Goal: Task Accomplishment & Management: Manage account settings

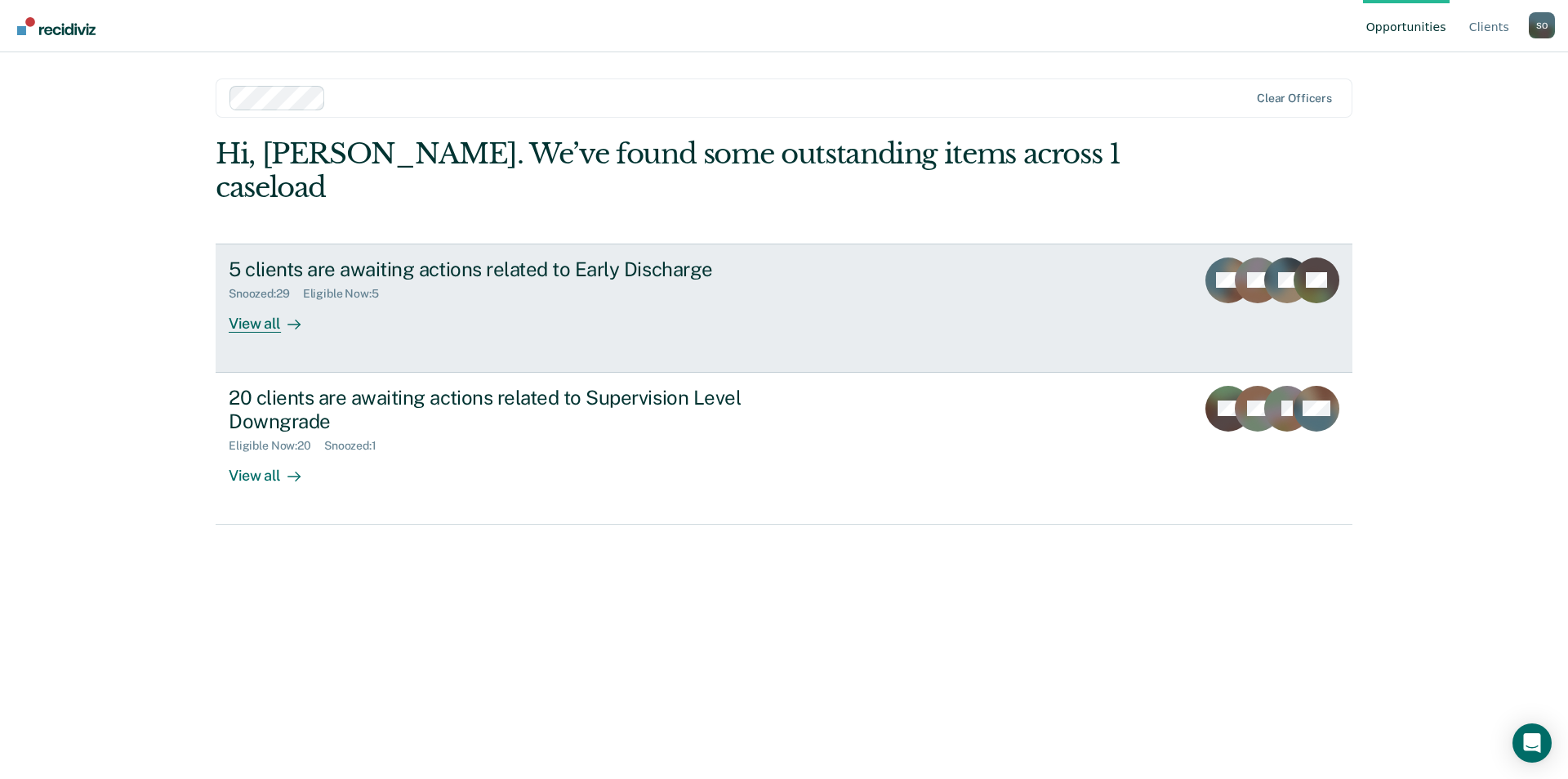
click at [255, 300] on div "View all" at bounding box center [274, 316] width 92 height 32
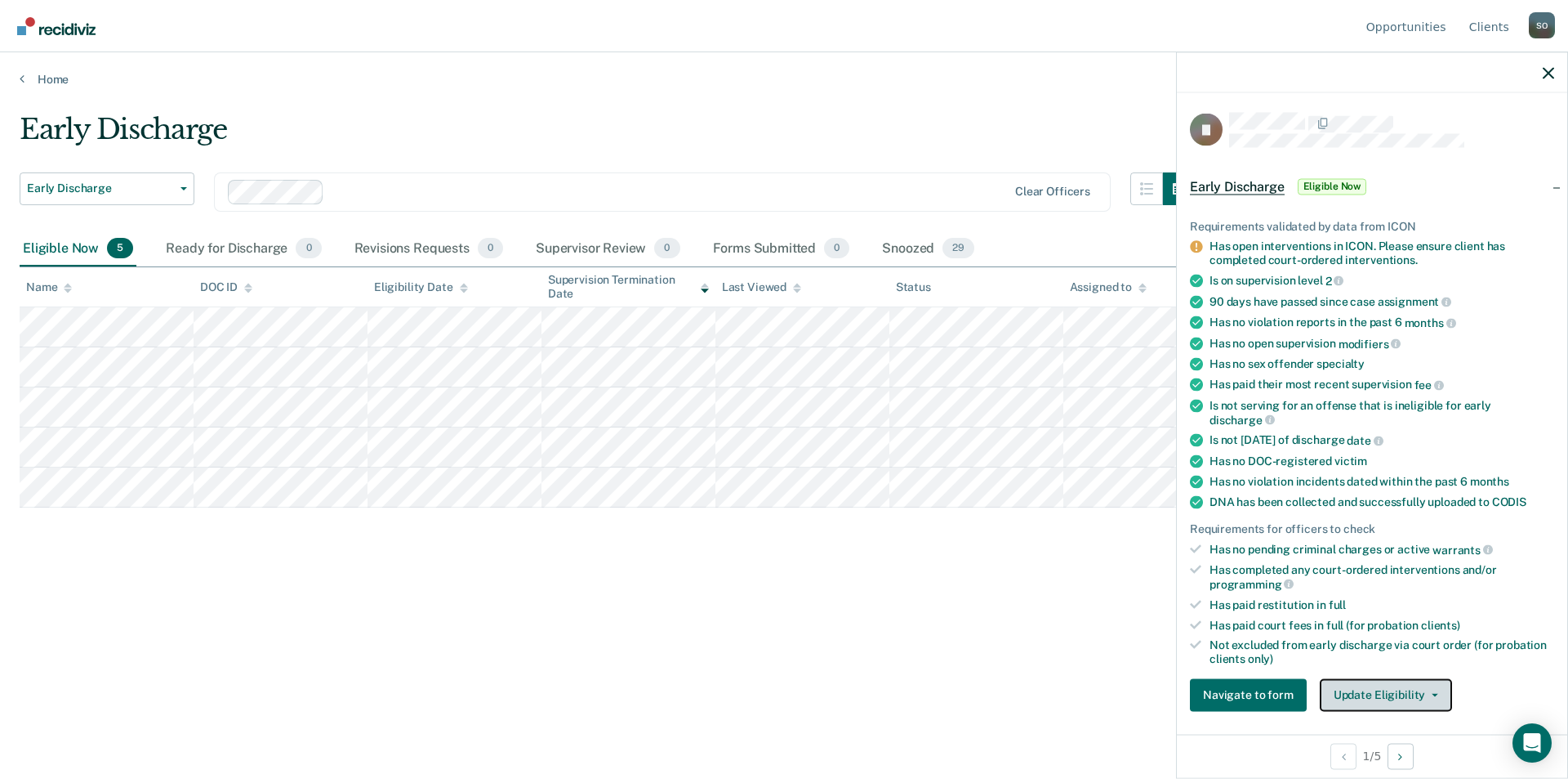
click at [1376, 688] on button "Update Eligibility" at bounding box center [1386, 694] width 133 height 33
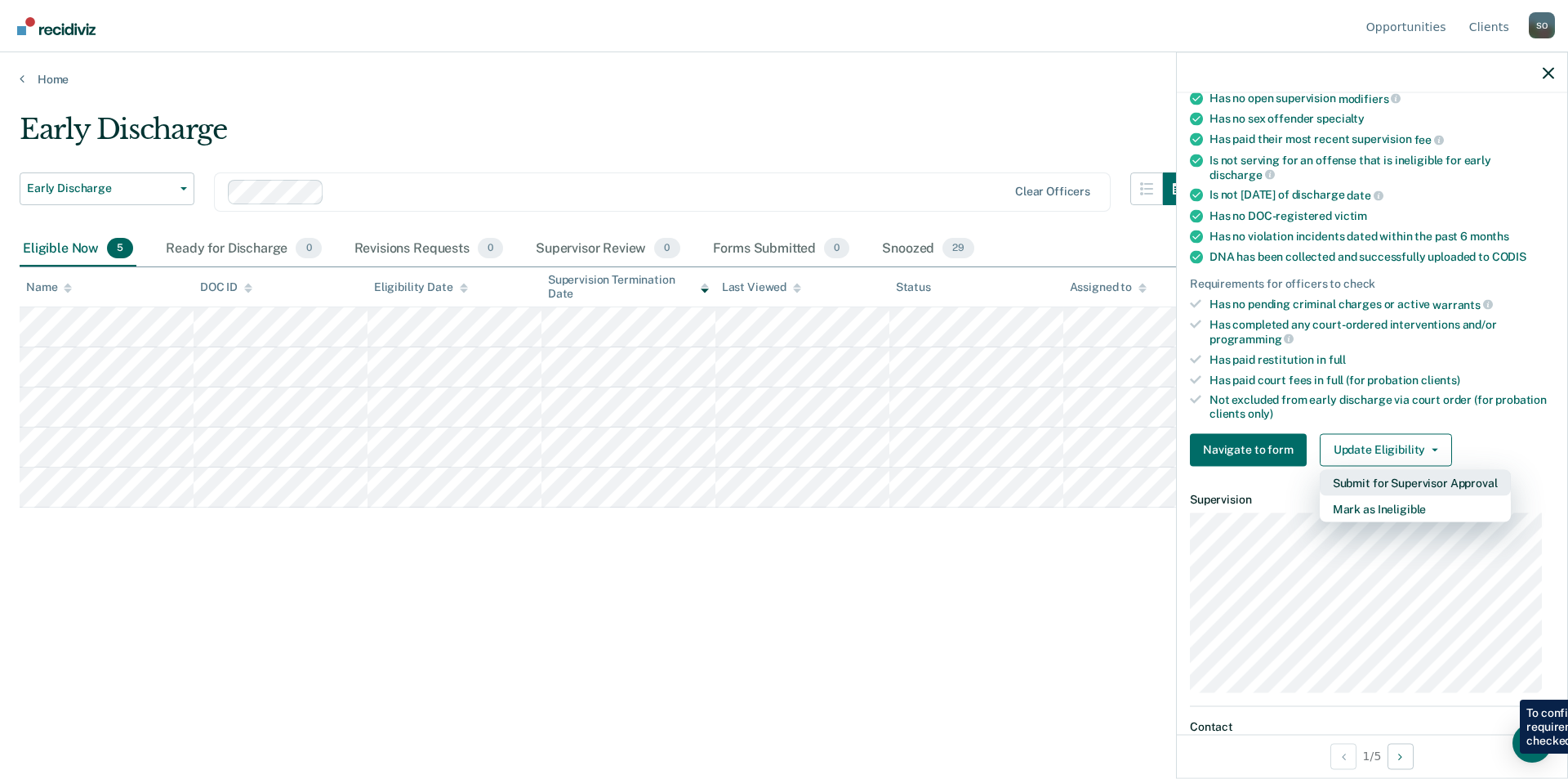
scroll to position [327, 0]
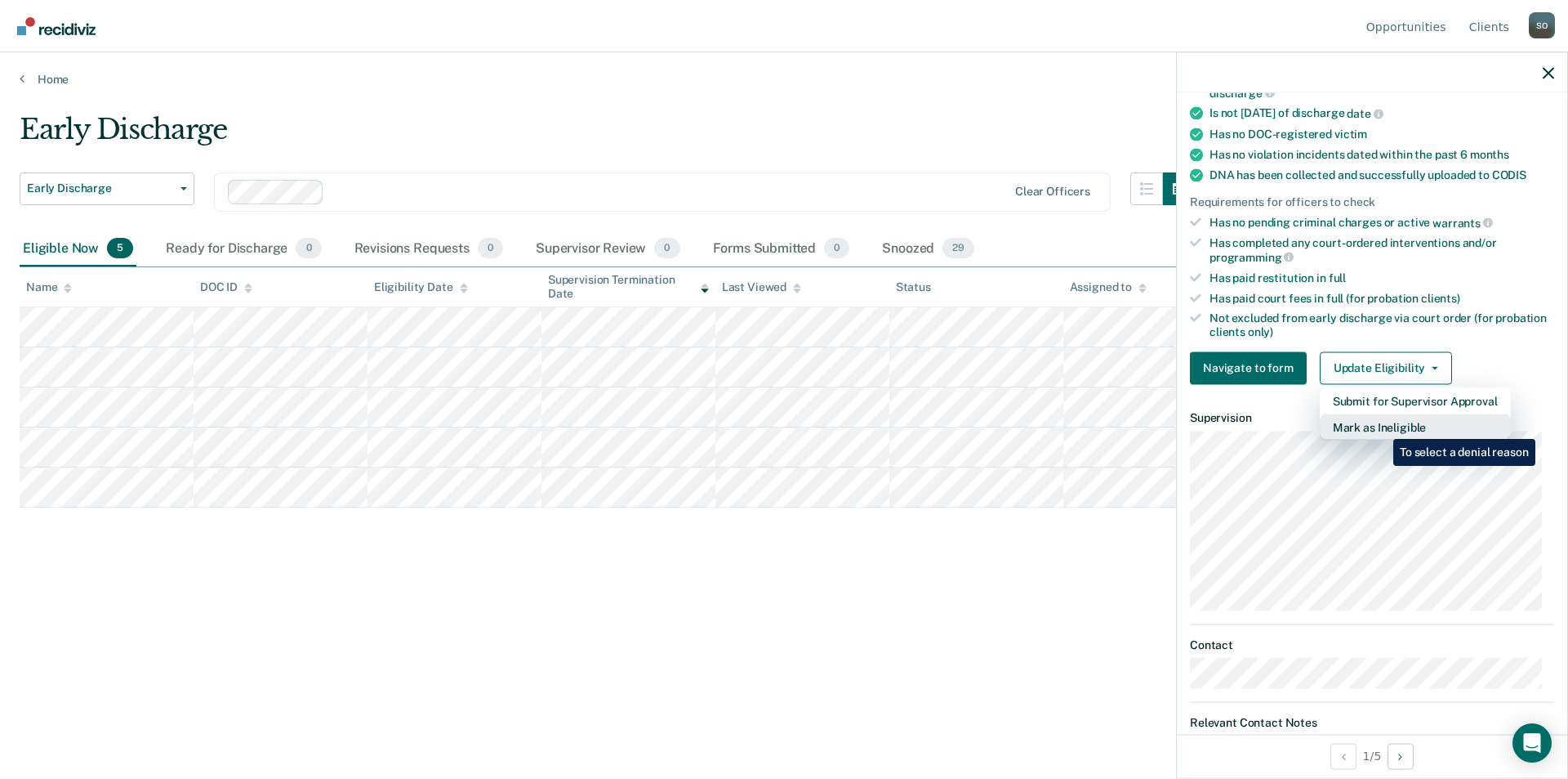
click at [1381, 427] on button "Mark as Ineligible" at bounding box center [1415, 427] width 191 height 26
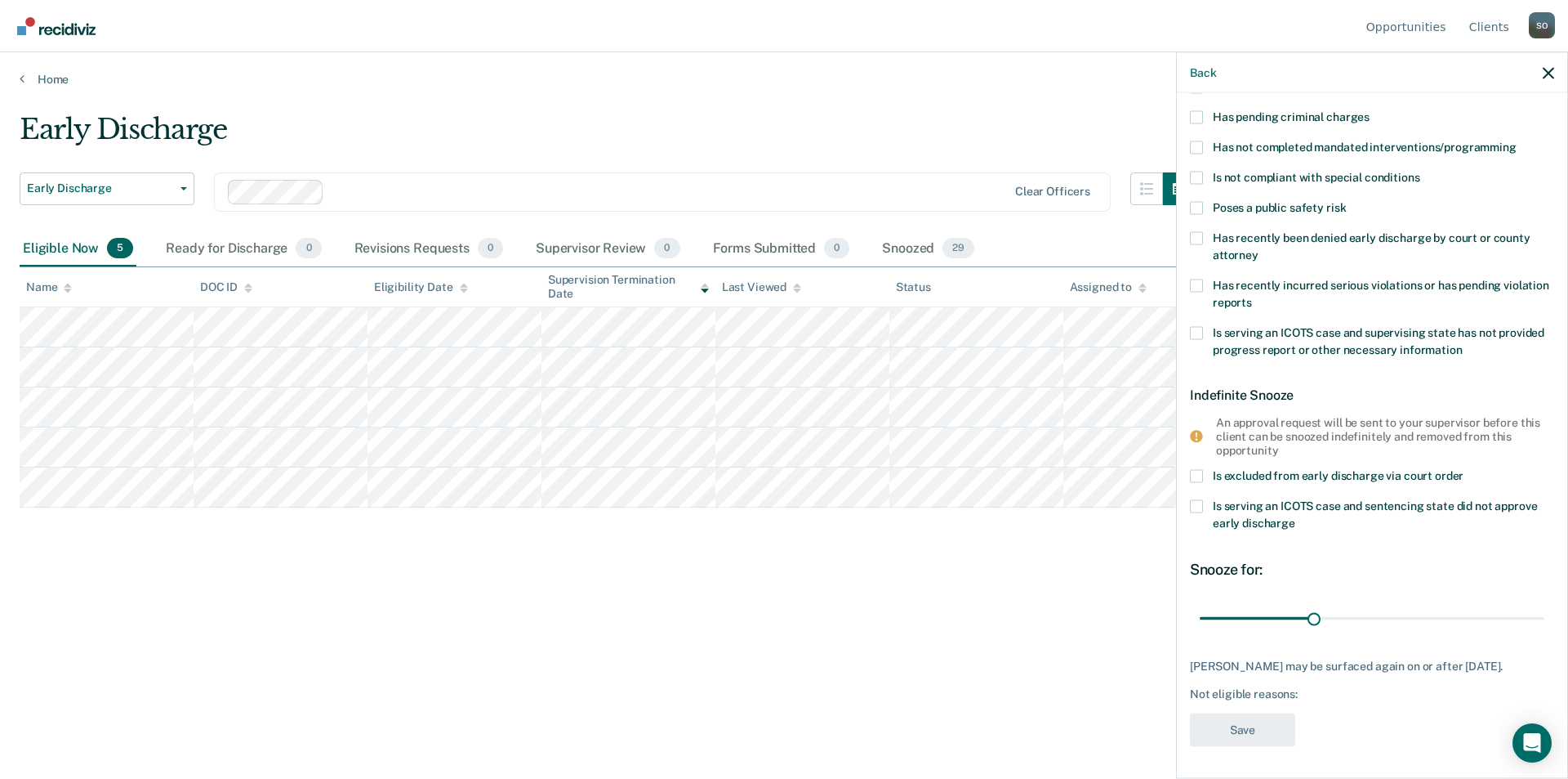
scroll to position [0, 0]
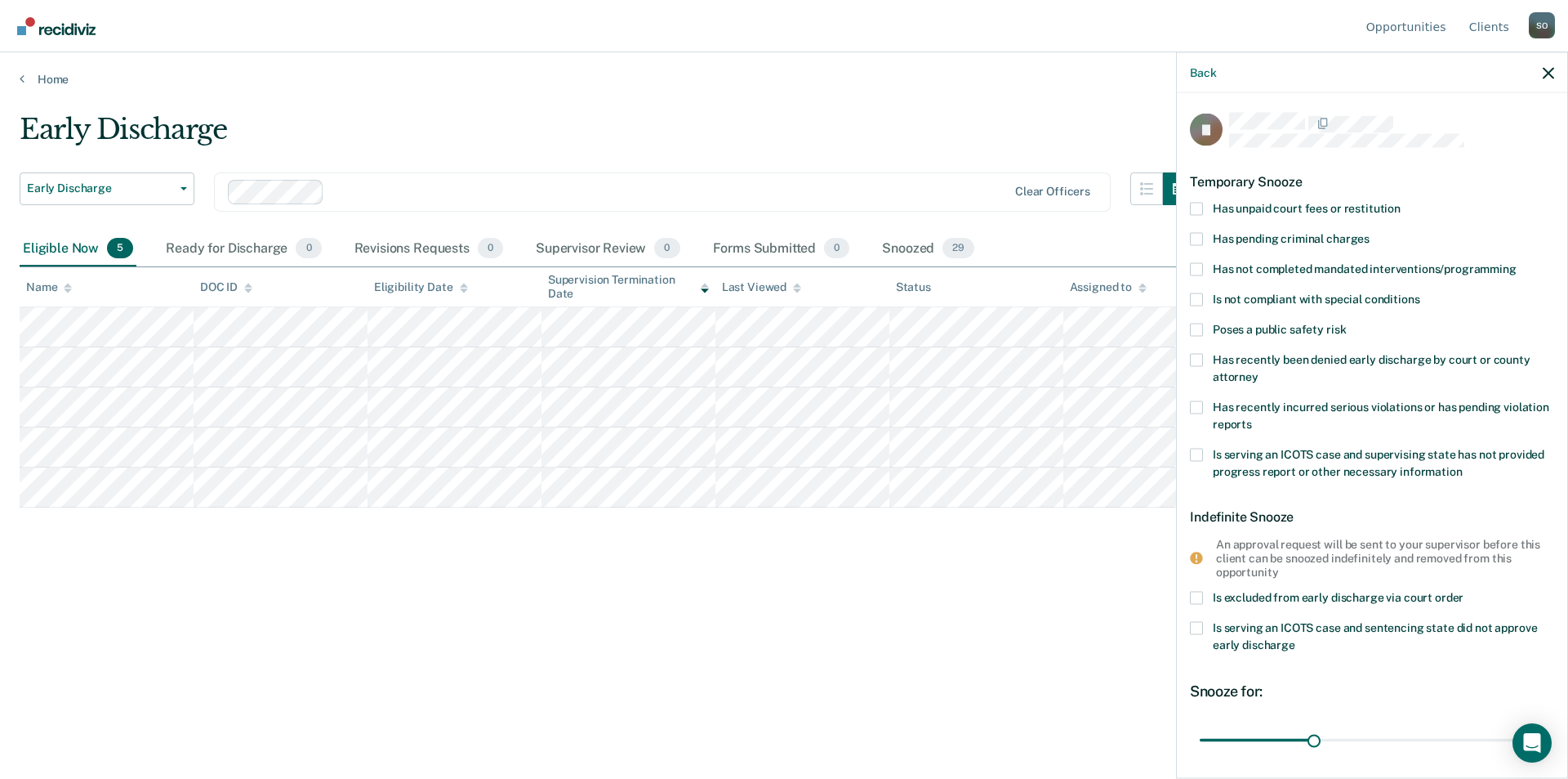
click at [1193, 269] on span at bounding box center [1196, 268] width 13 height 13
click at [1516, 262] on input "Has not completed mandated interventions/programming" at bounding box center [1516, 262] width 0 height 0
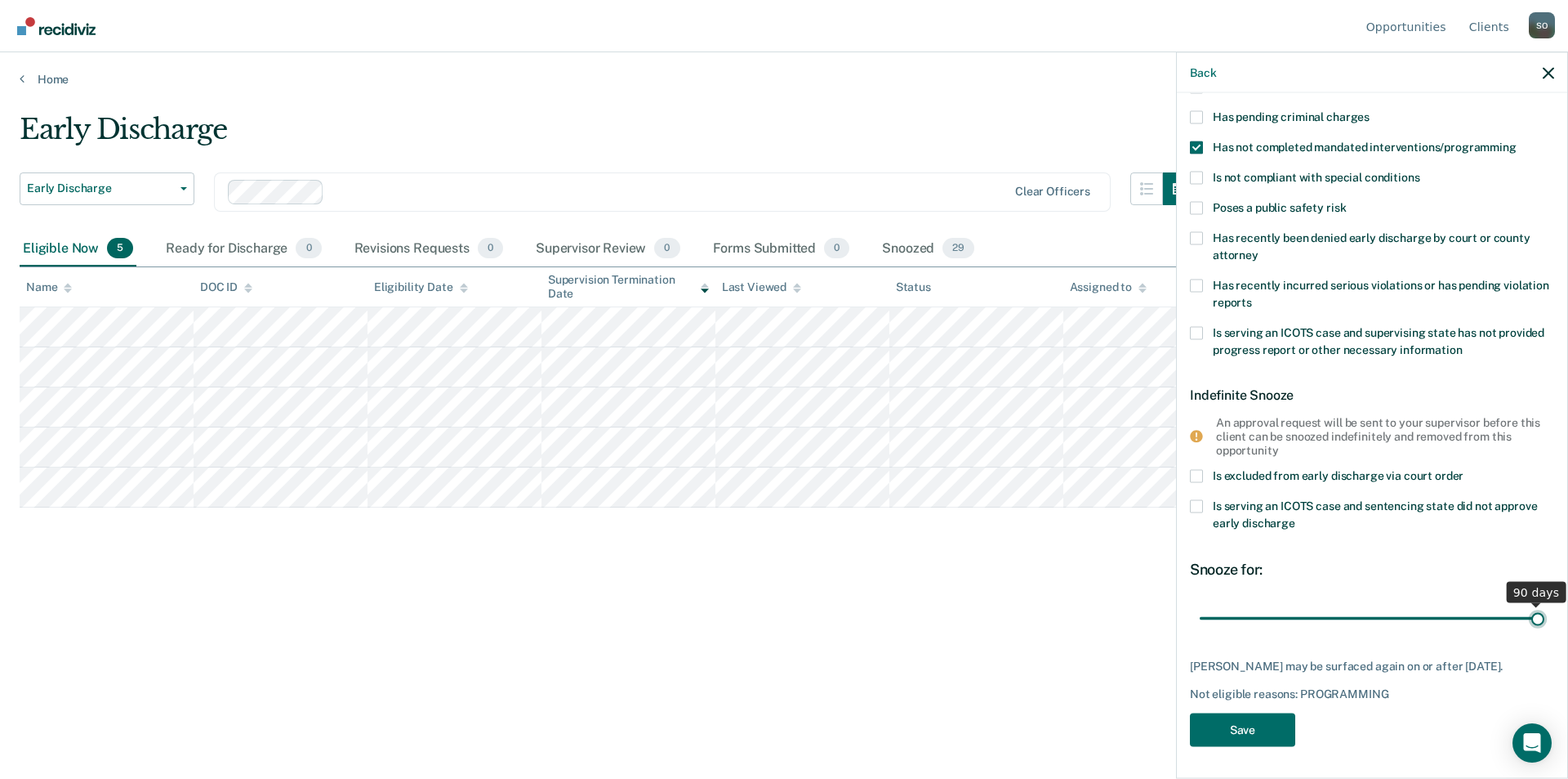
drag, startPoint x: 1307, startPoint y: 619, endPoint x: 1542, endPoint y: 614, distance: 235.1
type input "90"
click at [1542, 614] on input "range" at bounding box center [1372, 617] width 345 height 29
click at [1238, 728] on button "Save" at bounding box center [1243, 730] width 106 height 34
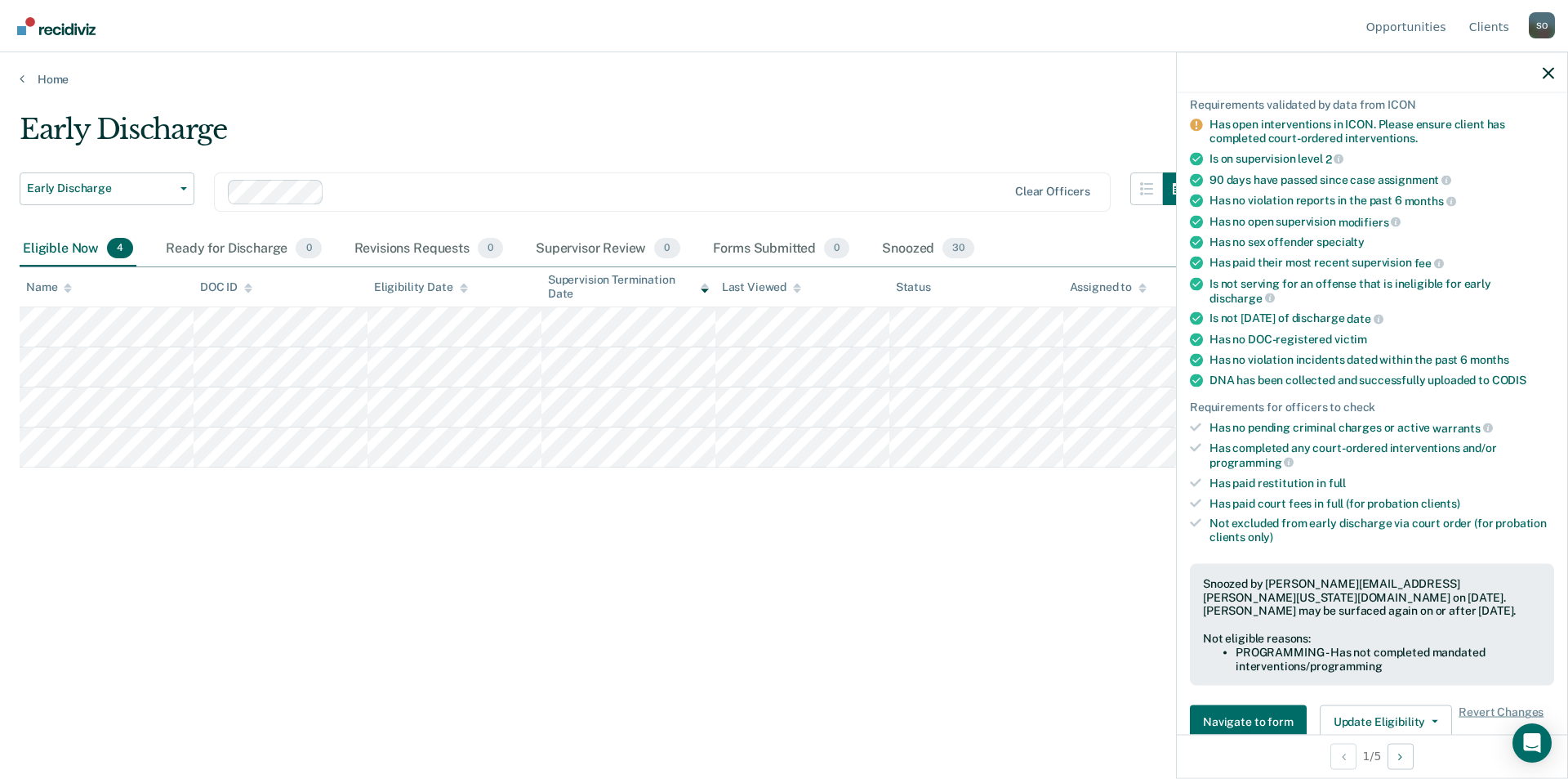
click at [542, 560] on div "Early Discharge Early Discharge Early Discharge Supervision Level Downgrade Cle…" at bounding box center [784, 384] width 1529 height 544
click at [1545, 73] on icon "button" at bounding box center [1547, 72] width 11 height 11
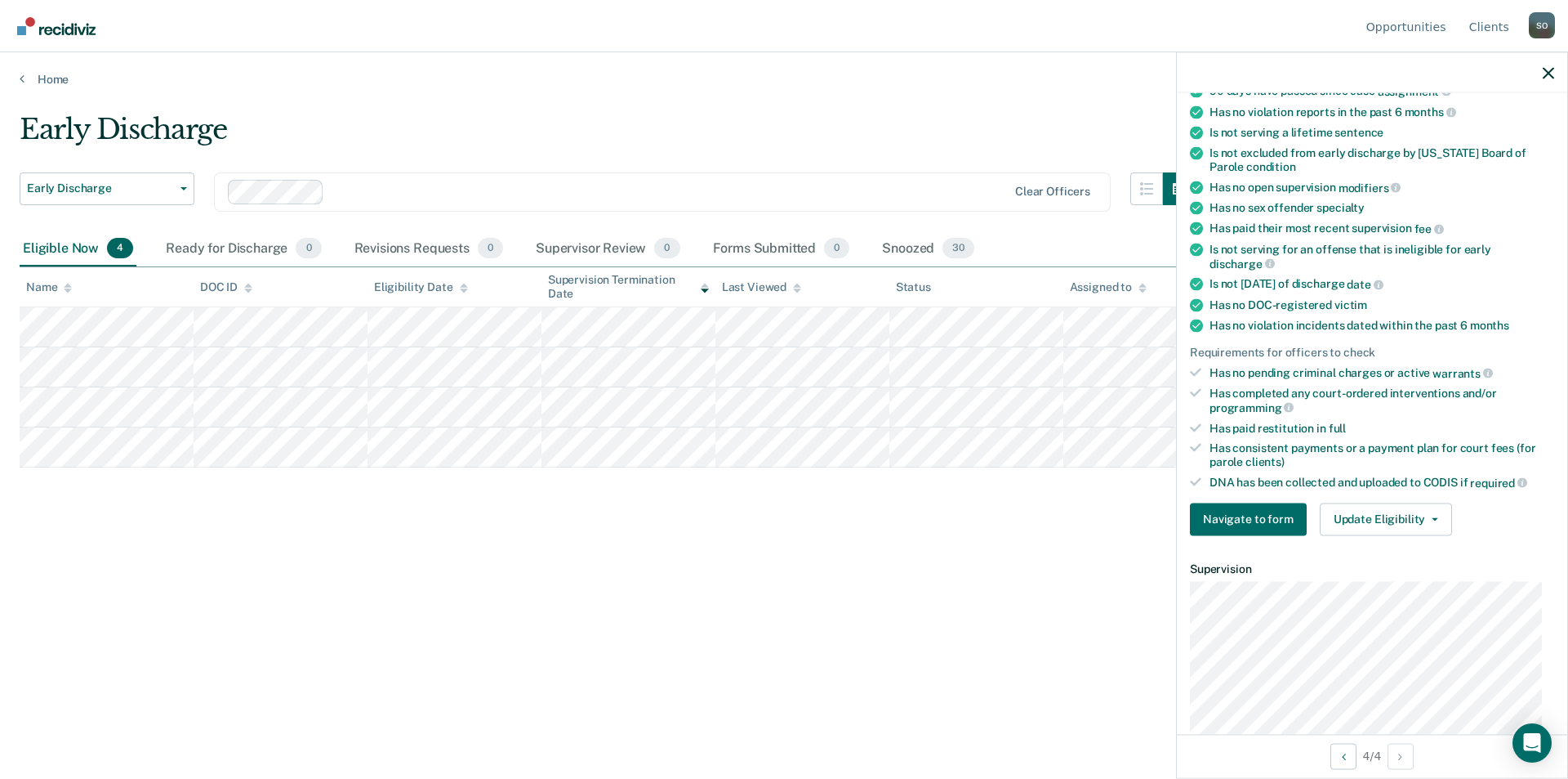
scroll to position [473, 0]
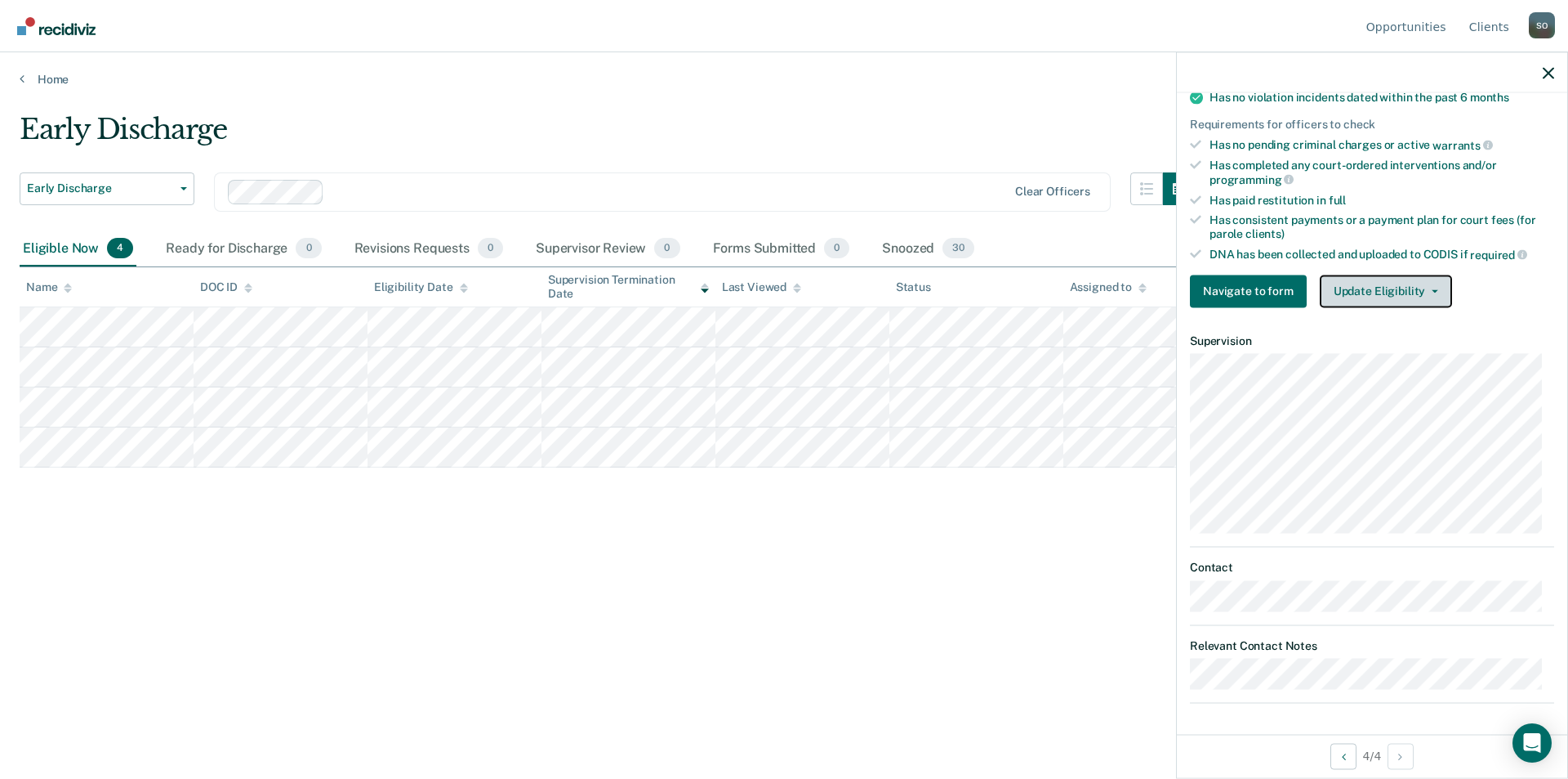
click at [1378, 280] on button "Update Eligibility" at bounding box center [1386, 290] width 133 height 33
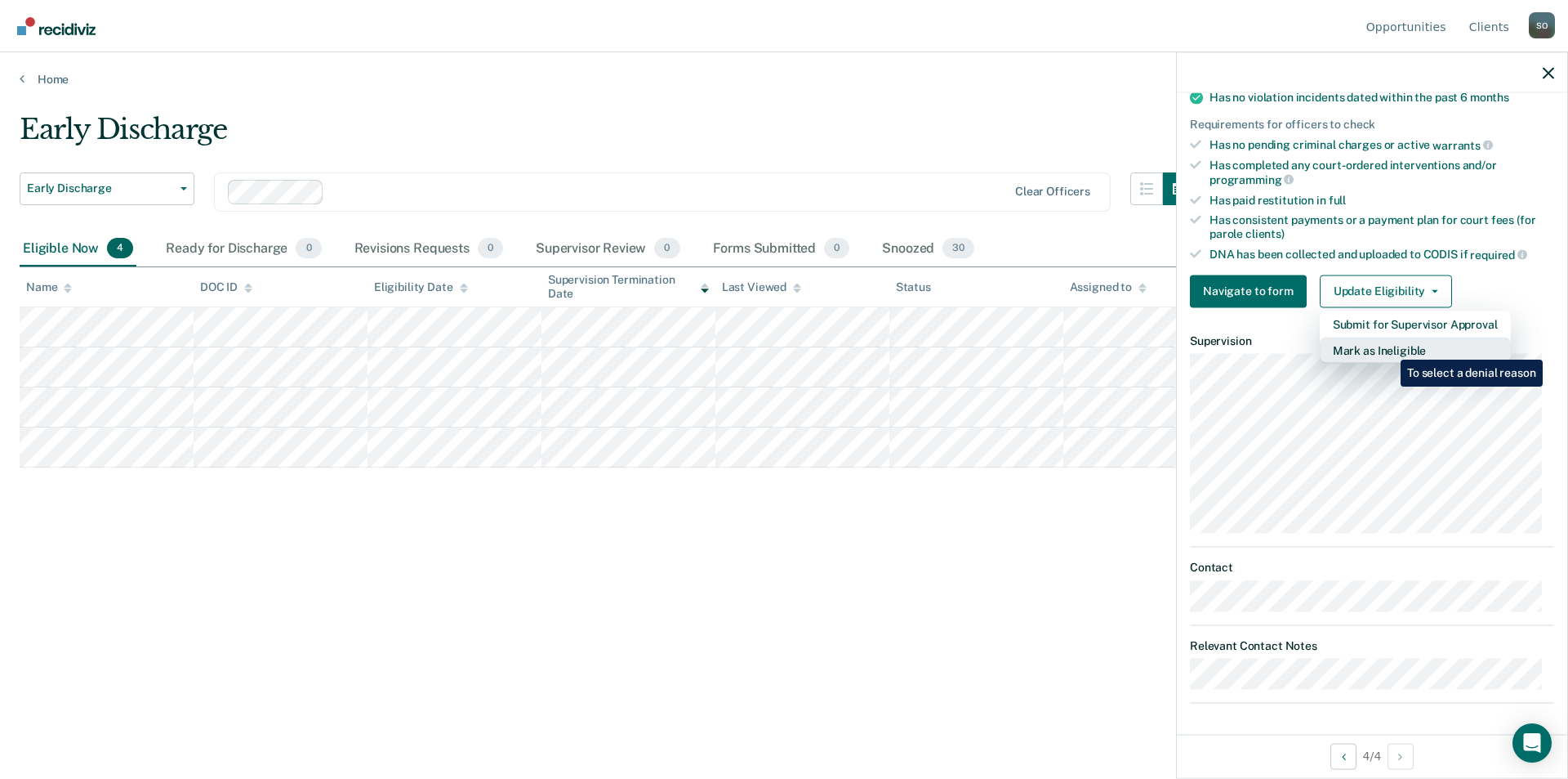
click at [1389, 347] on button "Mark as Ineligible" at bounding box center [1415, 350] width 191 height 26
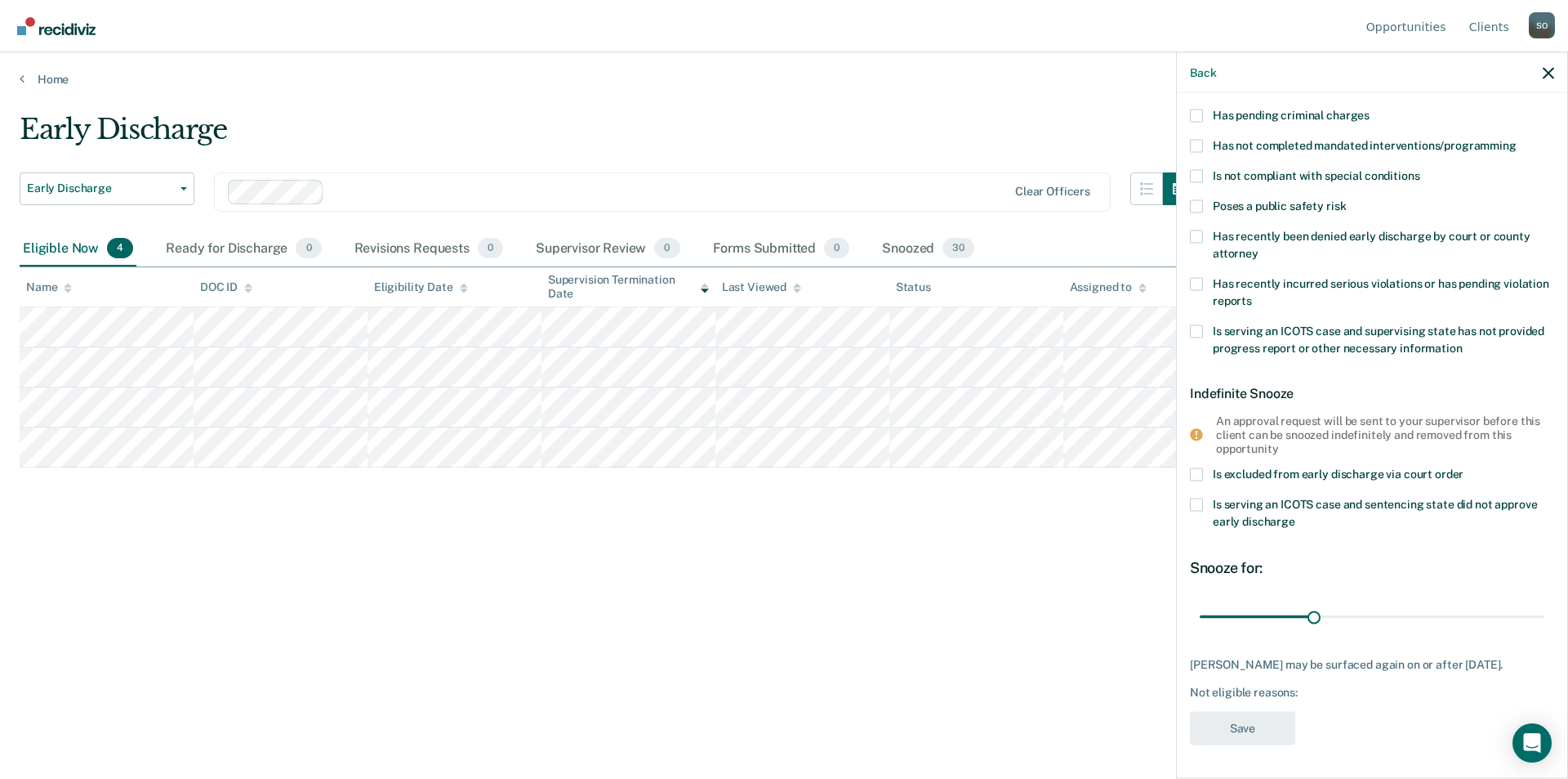
scroll to position [0, 0]
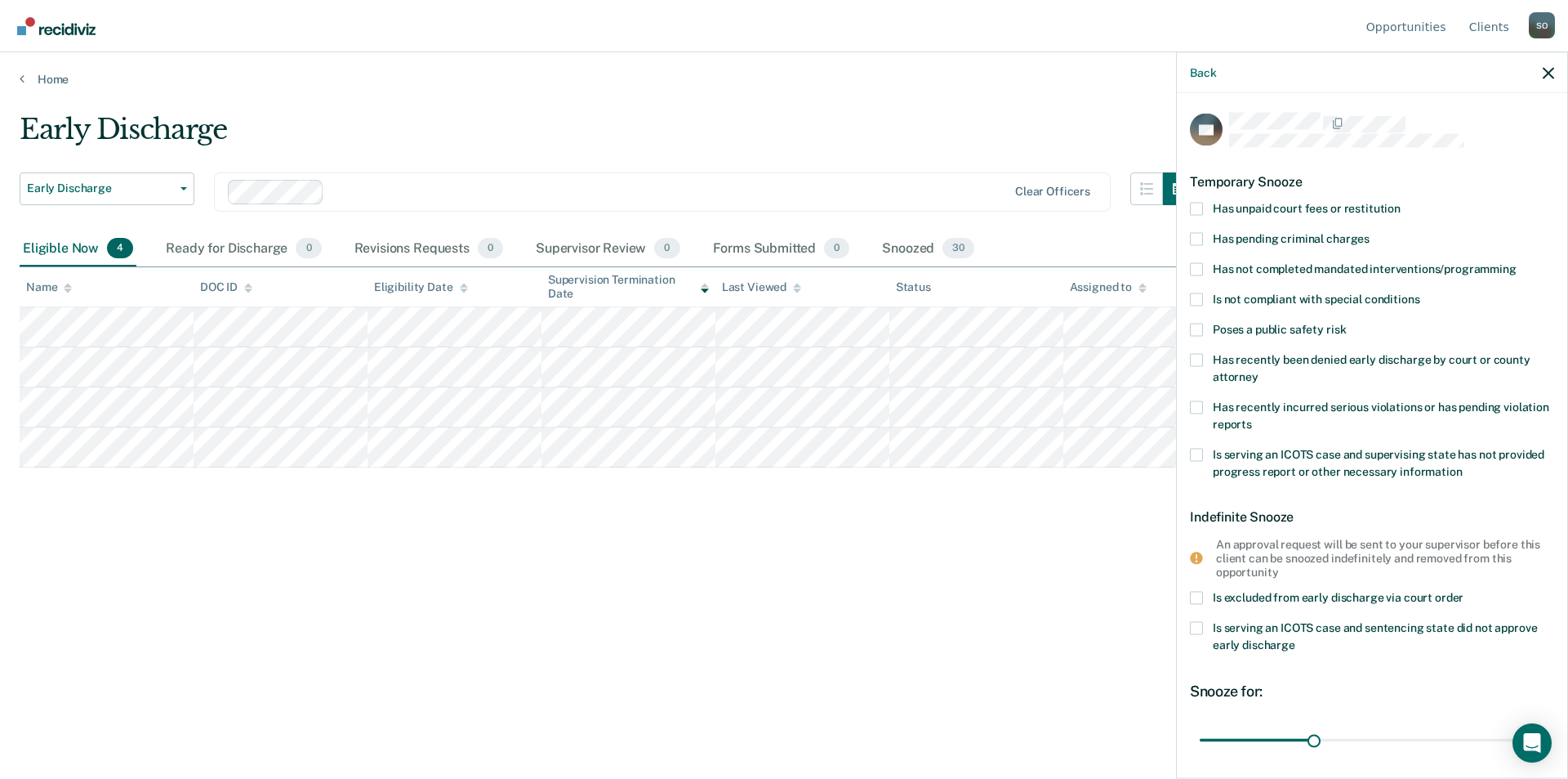
click at [1194, 205] on span at bounding box center [1196, 207] width 13 height 13
click at [1401, 201] on input "Has unpaid court fees or restitution" at bounding box center [1401, 201] width 0 height 0
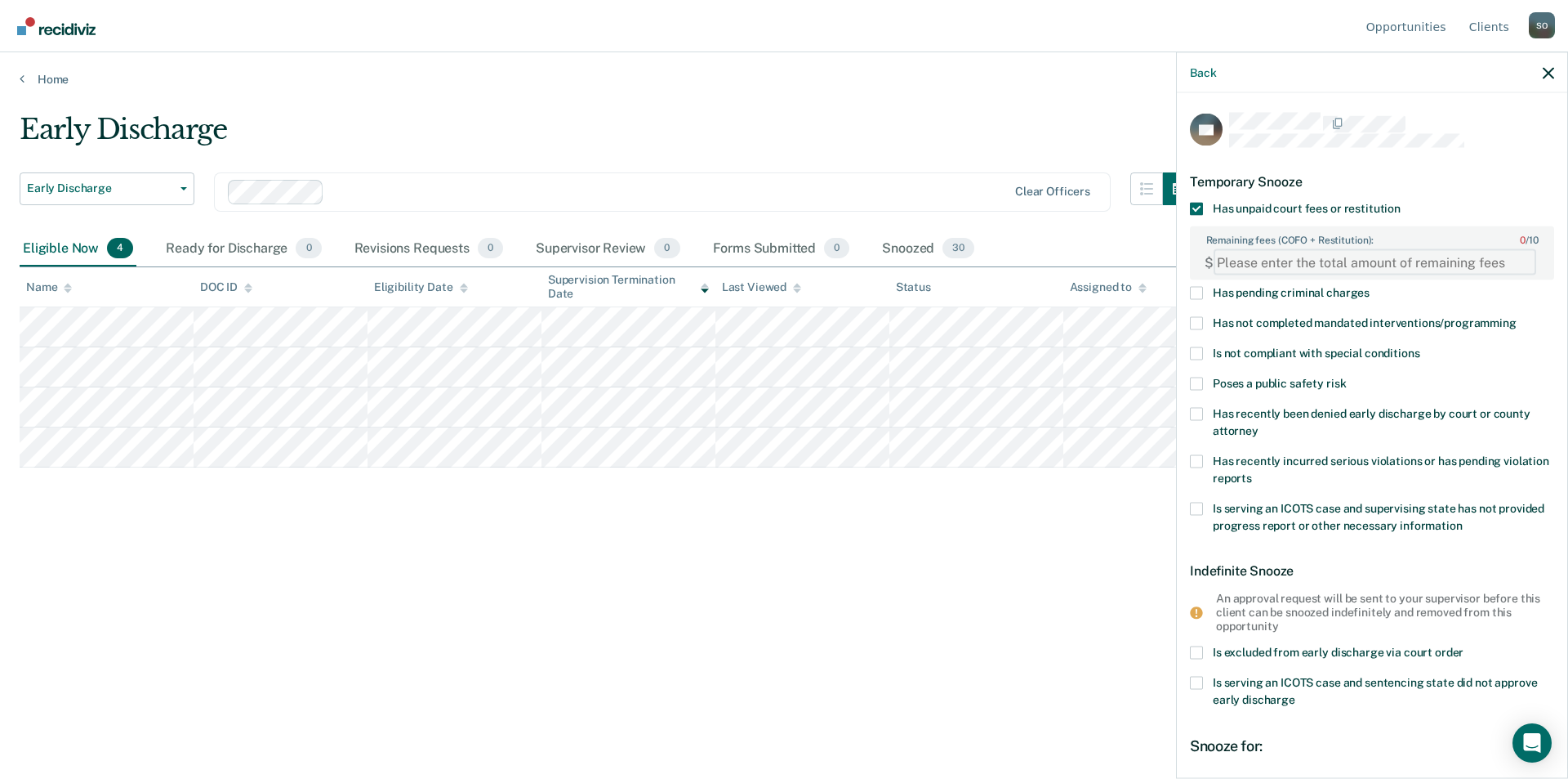
click at [1252, 269] on FEESReasonInput "Remaining fees (COFO + Restitution): 0 / 10" at bounding box center [1375, 262] width 323 height 26
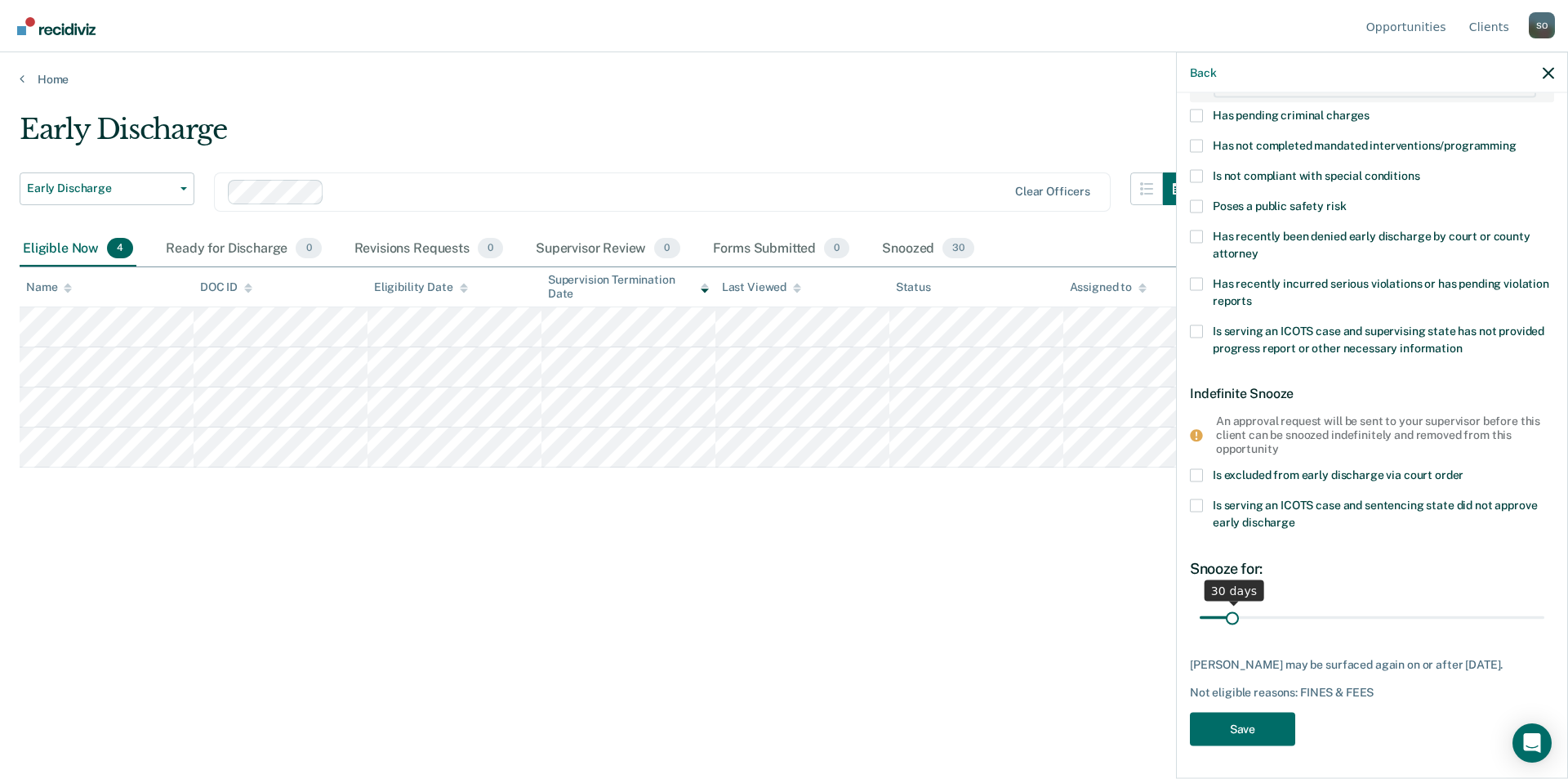
type FEESReasonInput "2693"
drag, startPoint x: 1231, startPoint y: 599, endPoint x: 1285, endPoint y: 625, distance: 59.9
type input "91"
click at [1285, 625] on input "range" at bounding box center [1372, 618] width 345 height 29
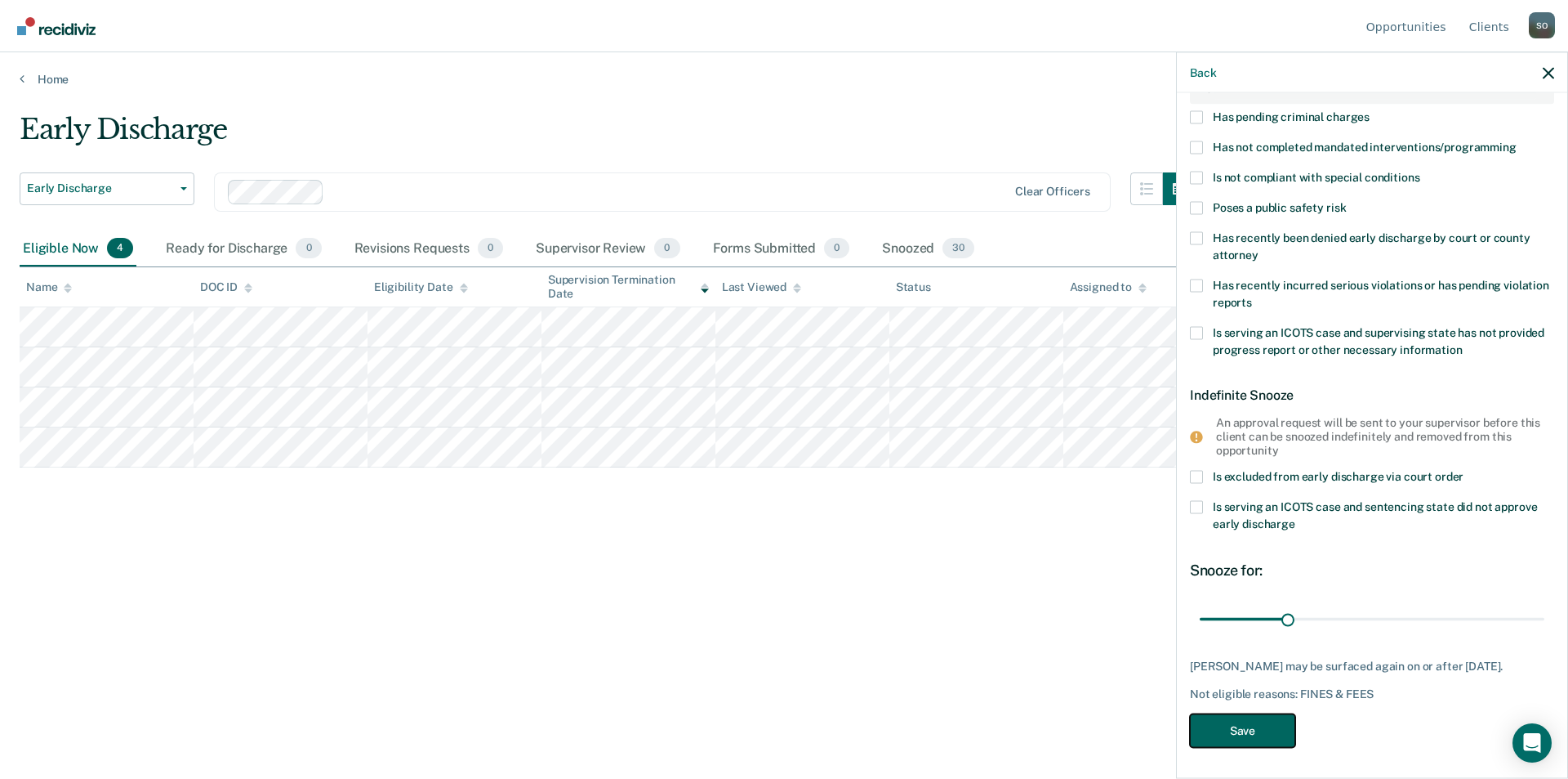
click at [1244, 723] on button "Save" at bounding box center [1243, 730] width 106 height 34
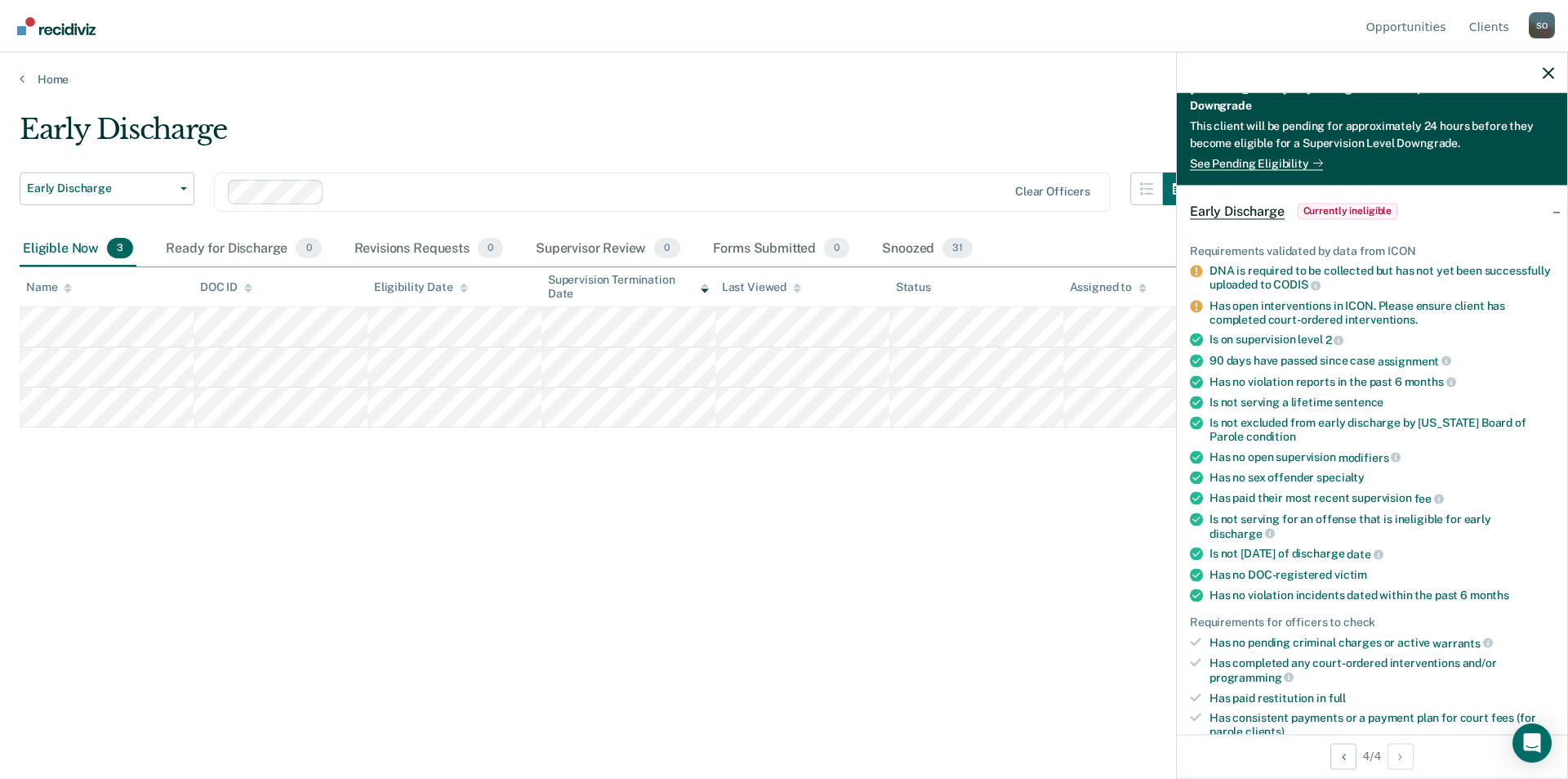
scroll to position [0, 0]
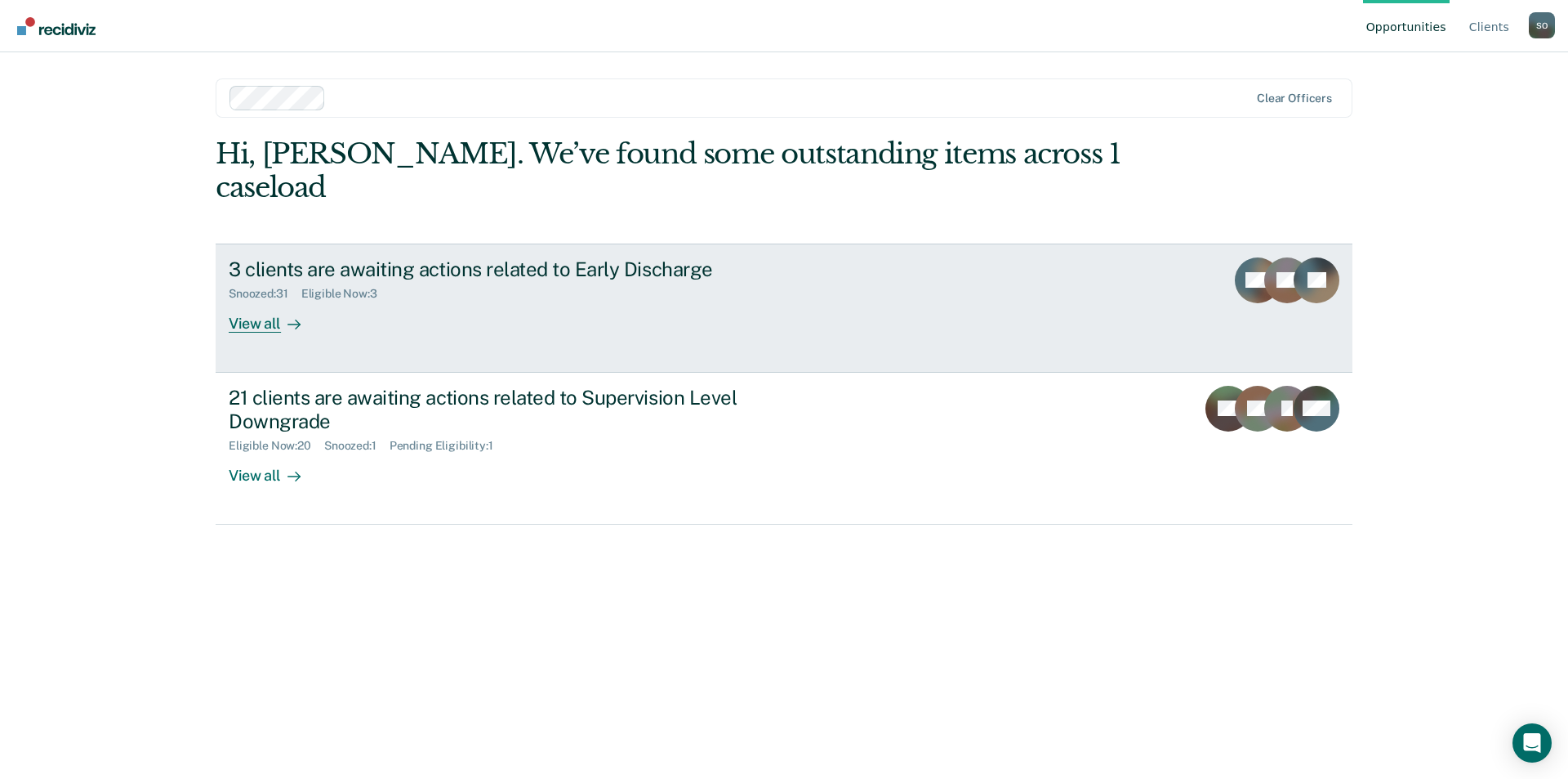
click at [255, 300] on div "View all" at bounding box center [274, 316] width 92 height 32
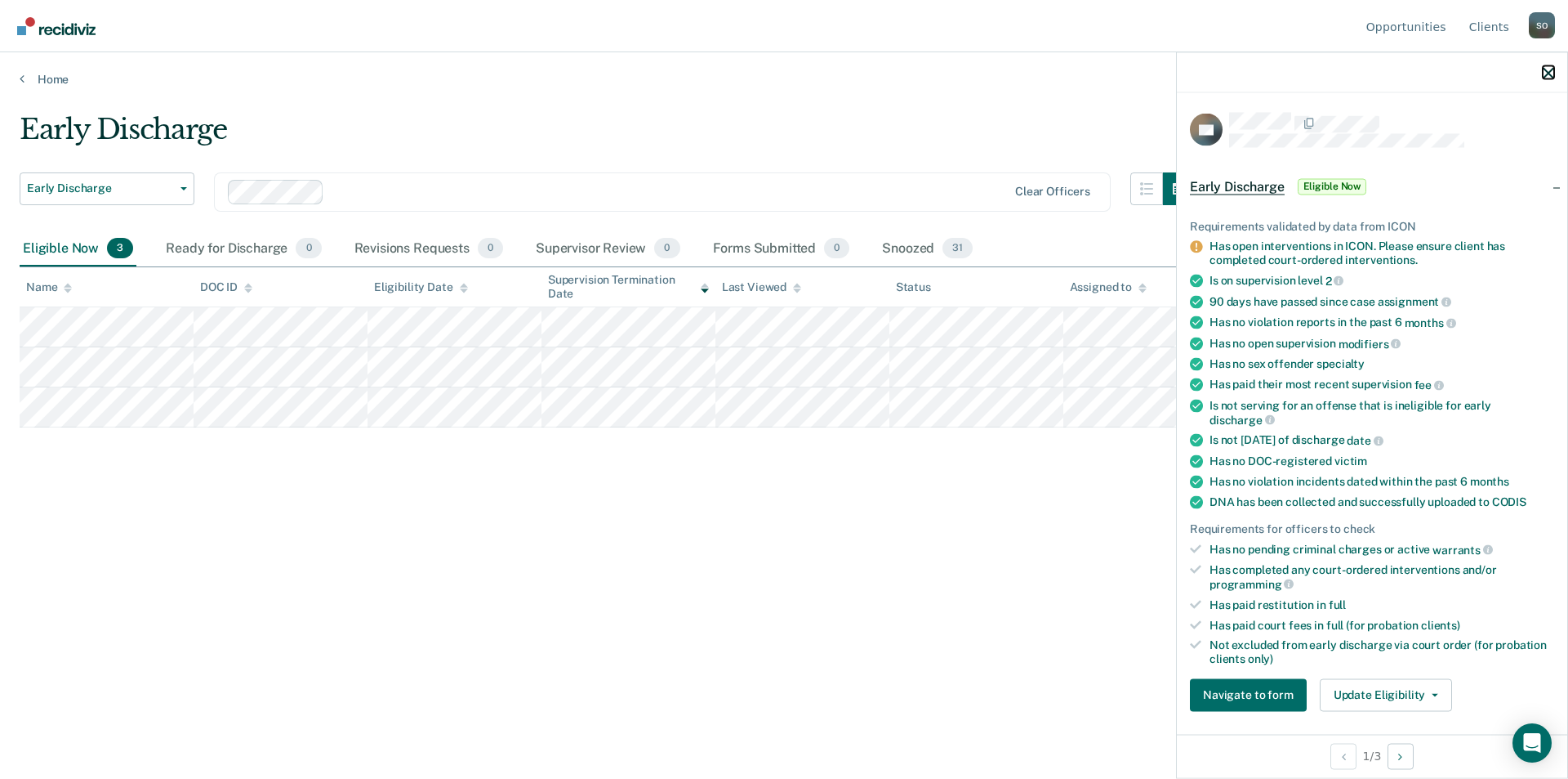
click at [1549, 73] on icon "button" at bounding box center [1547, 72] width 11 height 11
